Goal: Information Seeking & Learning: Learn about a topic

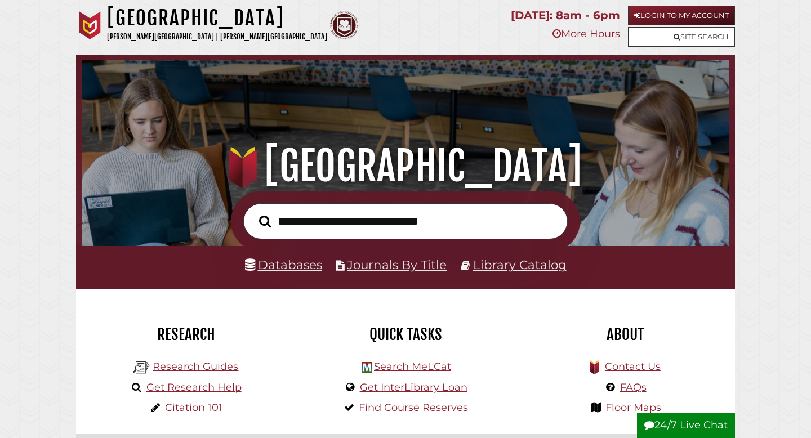
scroll to position [214, 642]
click at [305, 268] on link "Databases" at bounding box center [283, 264] width 77 height 15
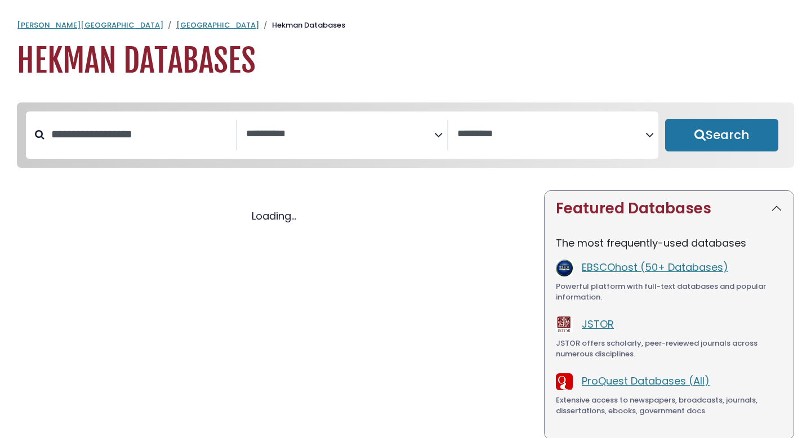
select select "Database Subject Filter"
select select "Database Vendors Filter"
select select "Database Subject Filter"
select select "Database Vendors Filter"
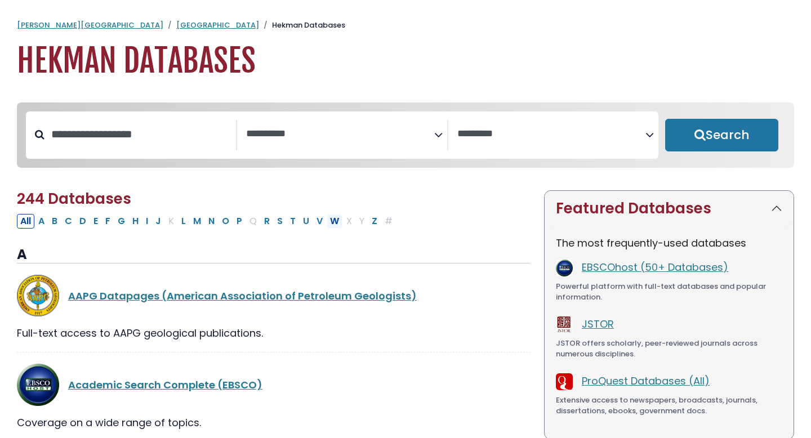
click at [335, 226] on button "W" at bounding box center [335, 221] width 16 height 15
select select "Database Subject Filter"
select select "Database Vendors Filter"
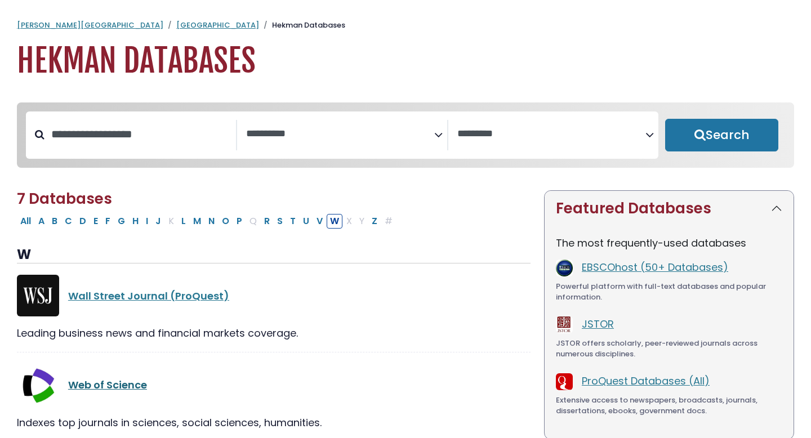
click at [97, 391] on link "Web of Science" at bounding box center [107, 385] width 79 height 14
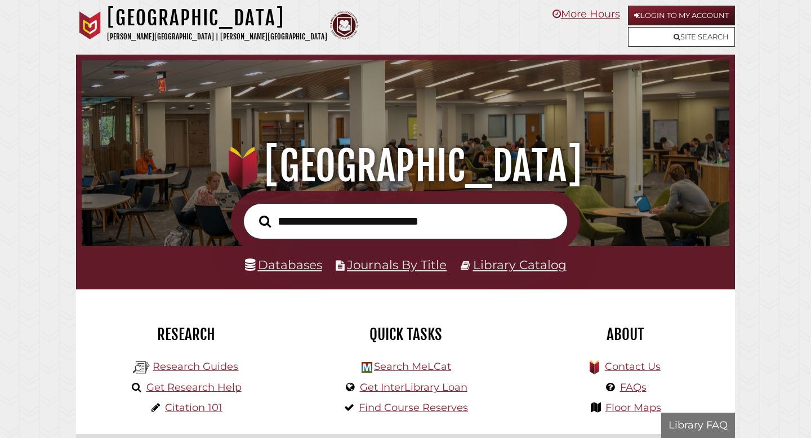
scroll to position [214, 642]
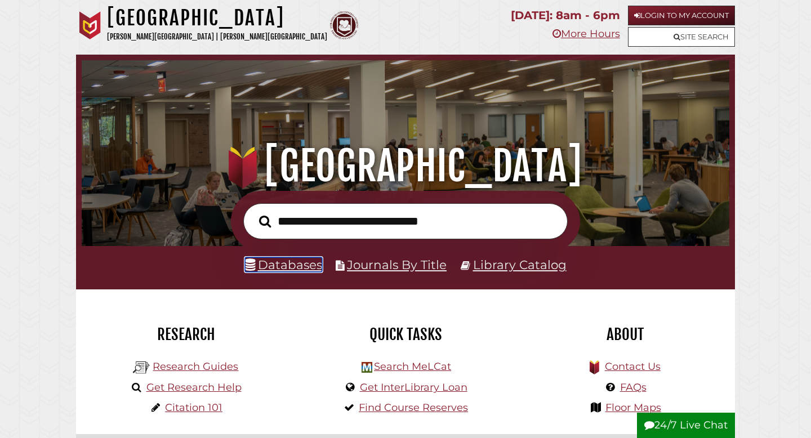
click at [305, 264] on link "Databases" at bounding box center [283, 264] width 77 height 15
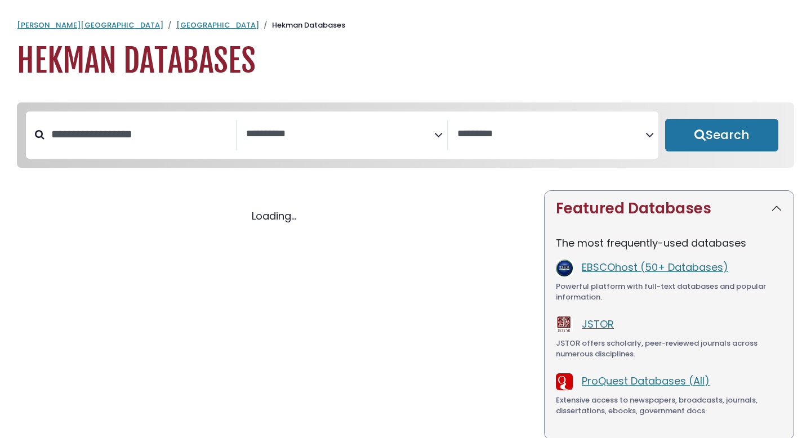
select select "Database Subject Filter"
select select "Database Vendors Filter"
select select "Database Subject Filter"
select select "Database Vendors Filter"
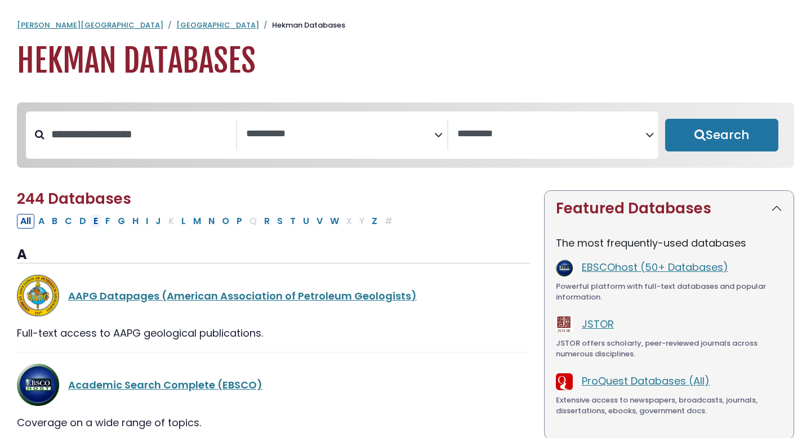
click at [97, 225] on button "E" at bounding box center [95, 221] width 11 height 15
select select "Database Subject Filter"
select select "Database Vendors Filter"
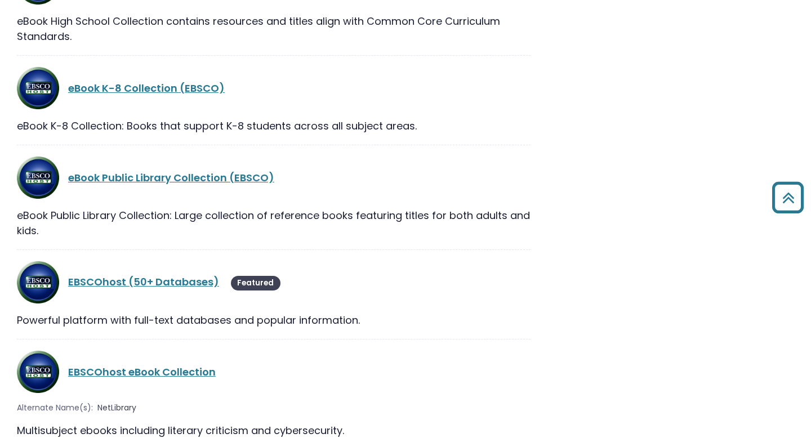
scroll to position [1144, 0]
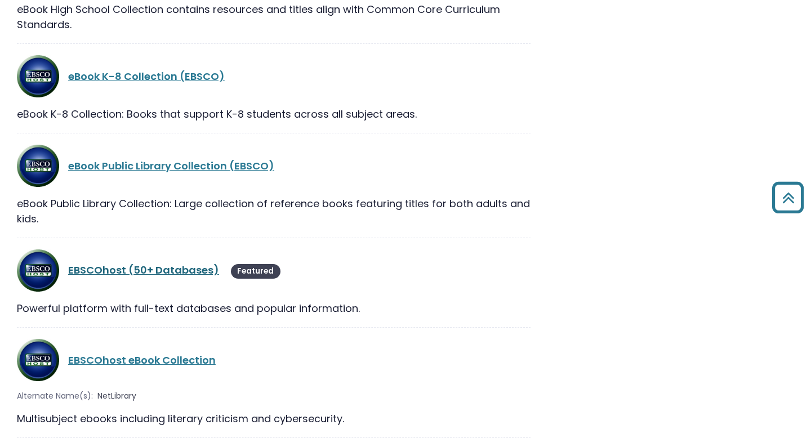
click at [182, 263] on link "EBSCOhost (50+ Databases)" at bounding box center [143, 270] width 151 height 14
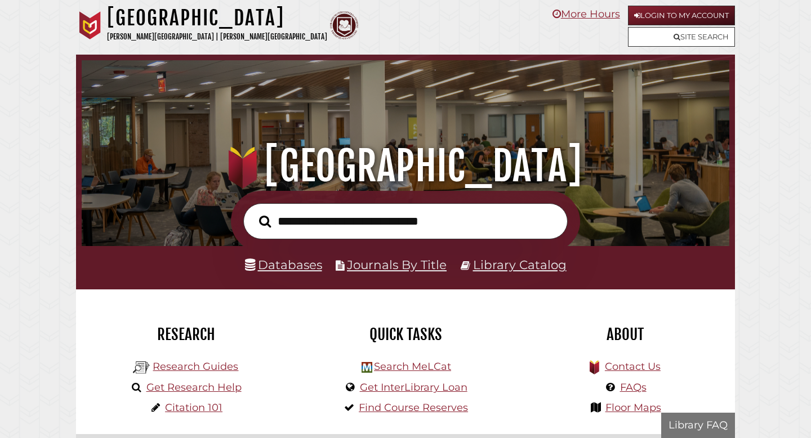
scroll to position [214, 642]
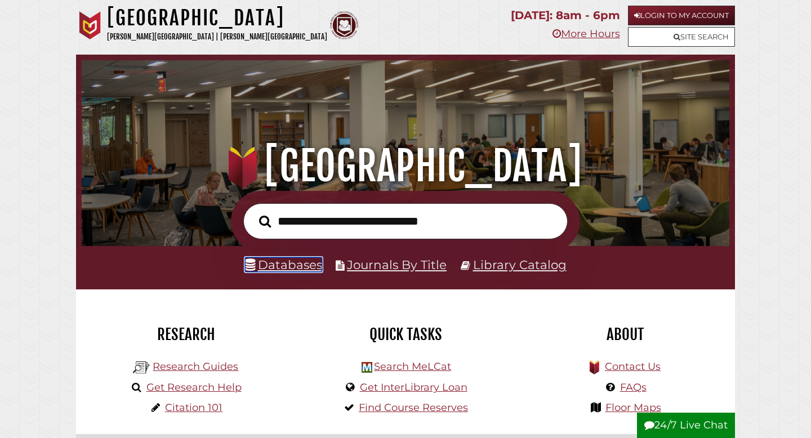
click at [283, 270] on link "Databases" at bounding box center [283, 264] width 77 height 15
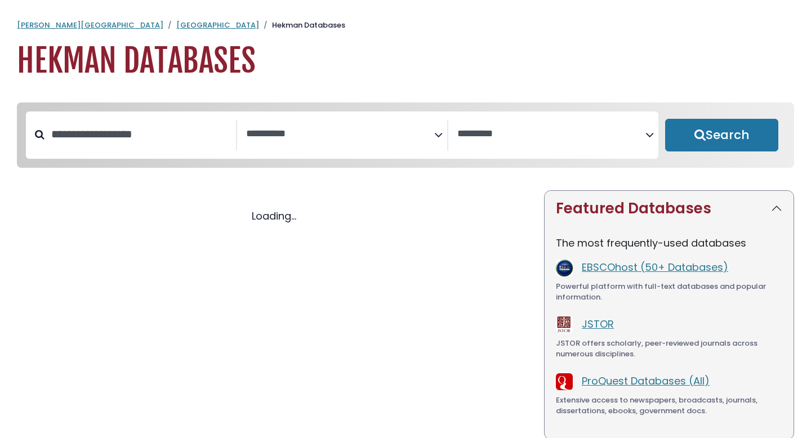
select select "Database Subject Filter"
select select "Database Vendors Filter"
select select "Database Subject Filter"
select select "Database Vendors Filter"
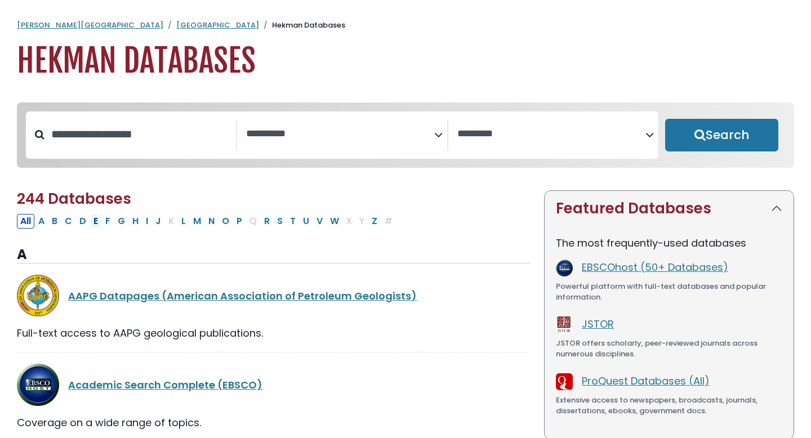
click at [97, 224] on button "E" at bounding box center [95, 221] width 11 height 15
select select "Database Subject Filter"
select select "Database Vendors Filter"
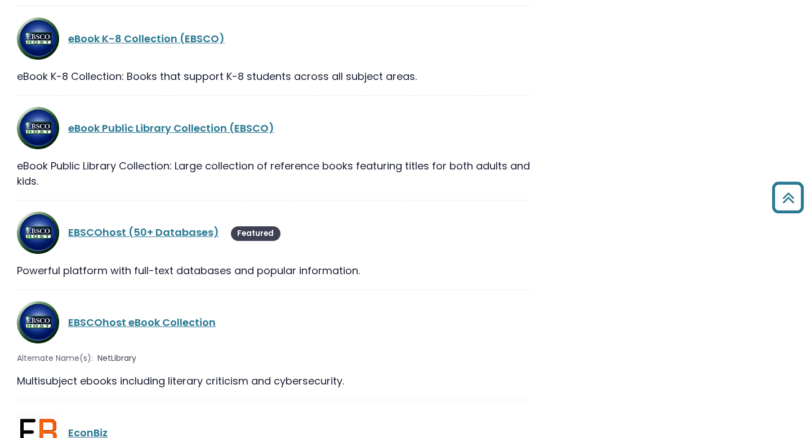
scroll to position [1183, 0]
click at [188, 225] on link "EBSCOhost (50+ Databases)" at bounding box center [143, 232] width 151 height 14
click at [147, 225] on link "EBSCOhost (50+ Databases)" at bounding box center [143, 232] width 151 height 14
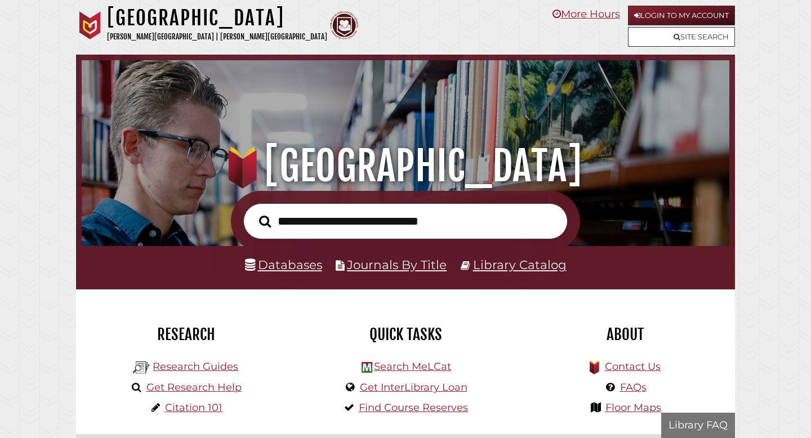
scroll to position [214, 642]
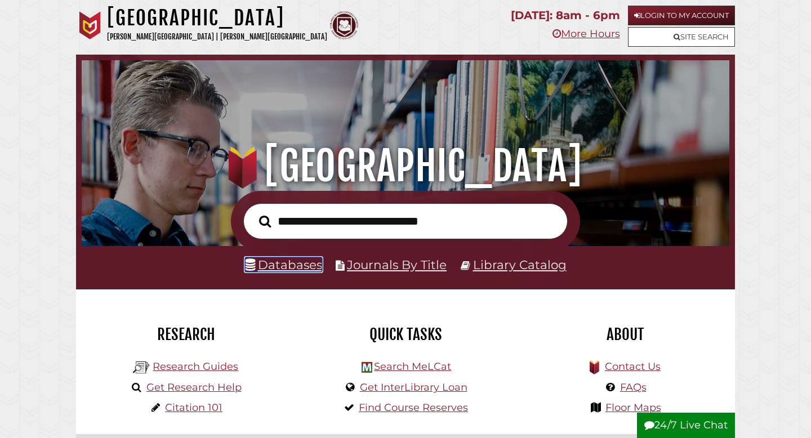
click at [304, 266] on link "Databases" at bounding box center [283, 264] width 77 height 15
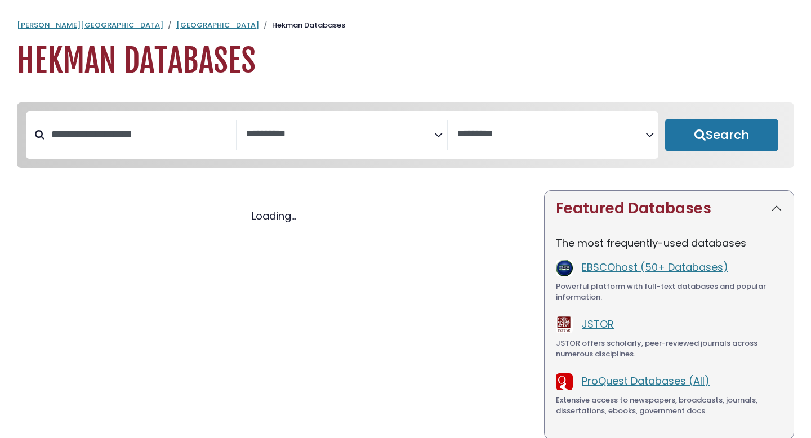
select select "Database Subject Filter"
select select "Database Vendors Filter"
select select "Database Subject Filter"
select select "Database Vendors Filter"
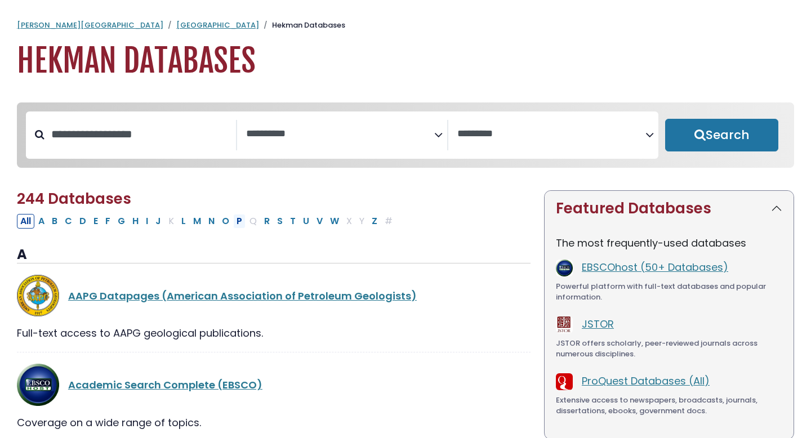
click at [239, 222] on button "P" at bounding box center [239, 221] width 12 height 15
select select "Database Subject Filter"
select select "Database Vendors Filter"
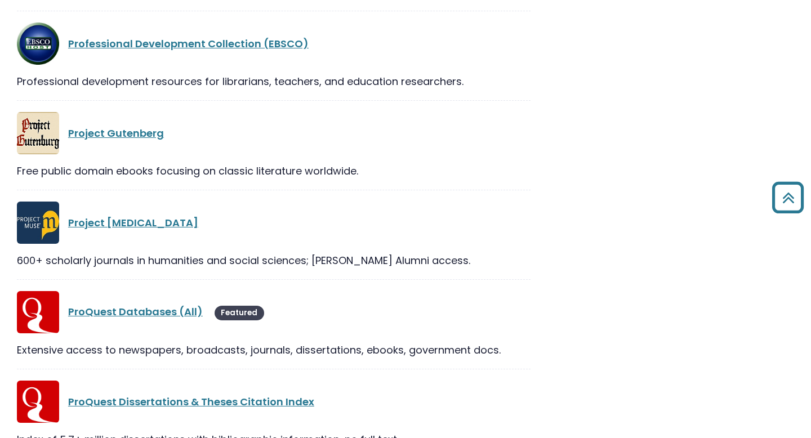
scroll to position [1167, 0]
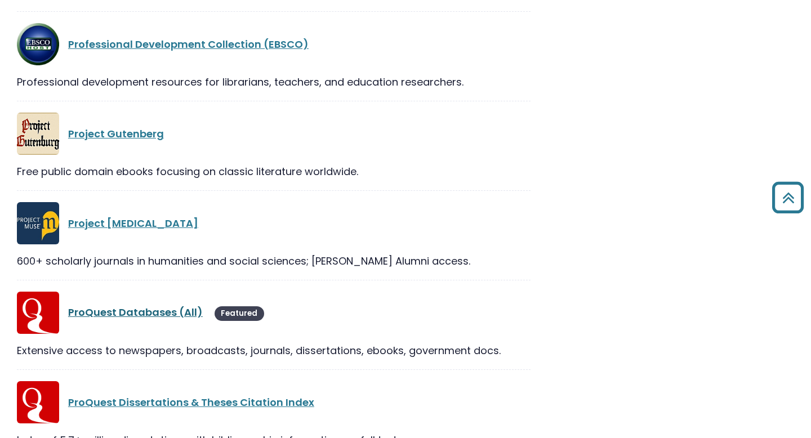
click at [163, 311] on link "ProQuest Databases (All)" at bounding box center [135, 312] width 135 height 14
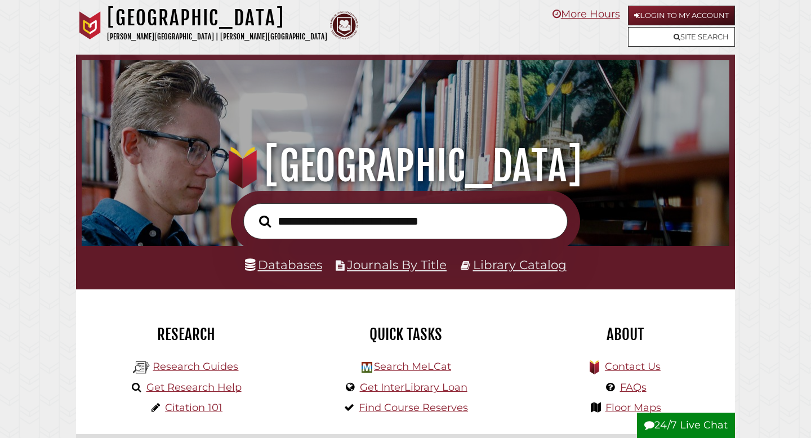
scroll to position [214, 642]
click at [306, 267] on link "Databases" at bounding box center [283, 264] width 77 height 15
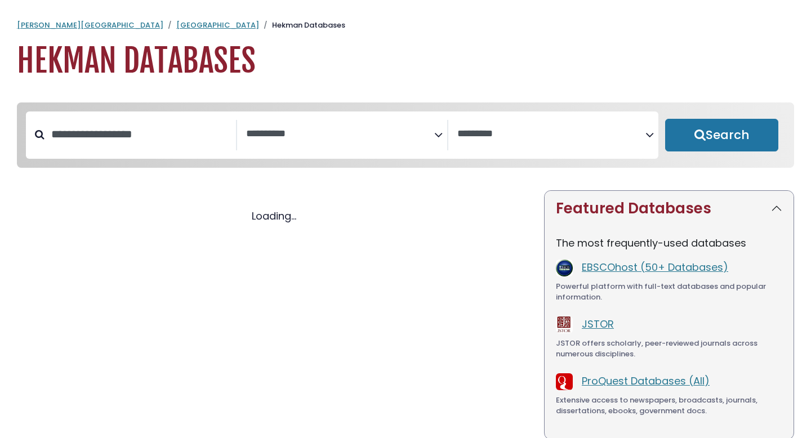
select select "Database Subject Filter"
select select "Database Vendors Filter"
select select "Database Subject Filter"
select select "Database Vendors Filter"
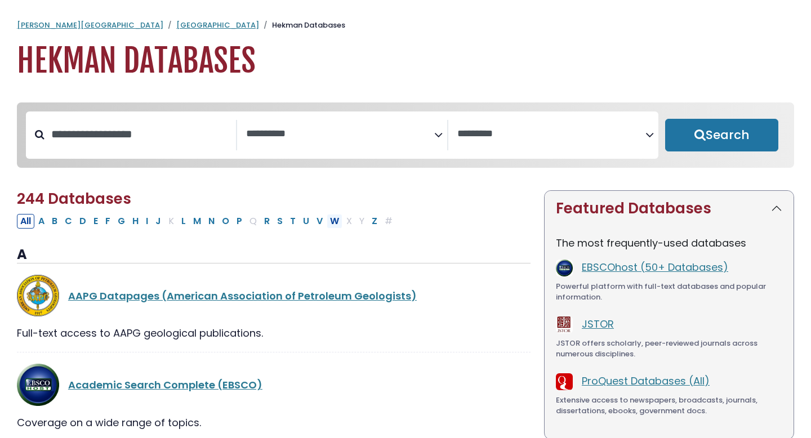
click at [332, 226] on button "W" at bounding box center [335, 221] width 16 height 15
select select "Database Subject Filter"
select select "Database Vendors Filter"
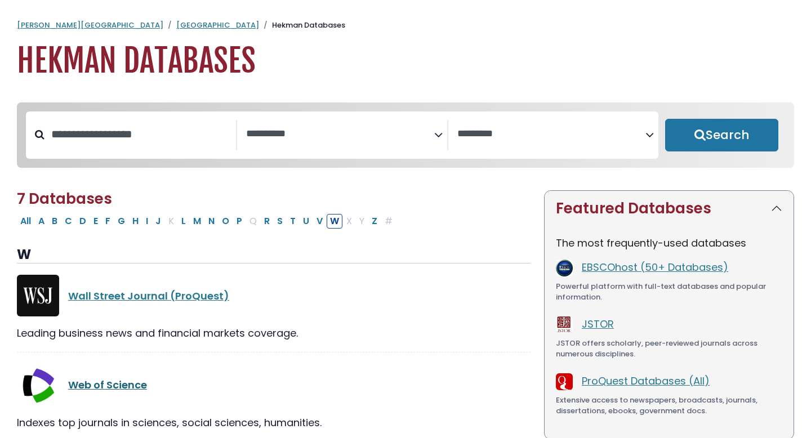
click at [99, 385] on link "Web of Science" at bounding box center [107, 385] width 79 height 14
